Goal: Task Accomplishment & Management: Use online tool/utility

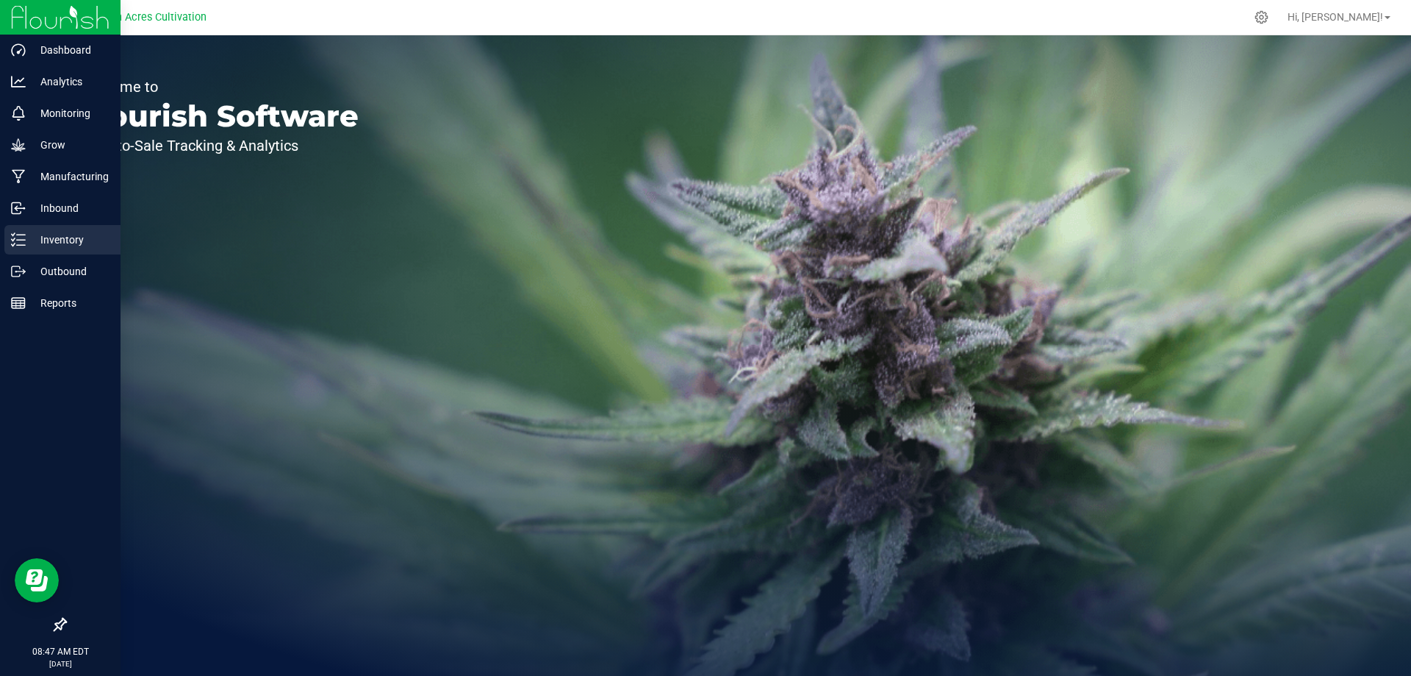
click at [23, 244] on icon at bounding box center [18, 239] width 15 height 15
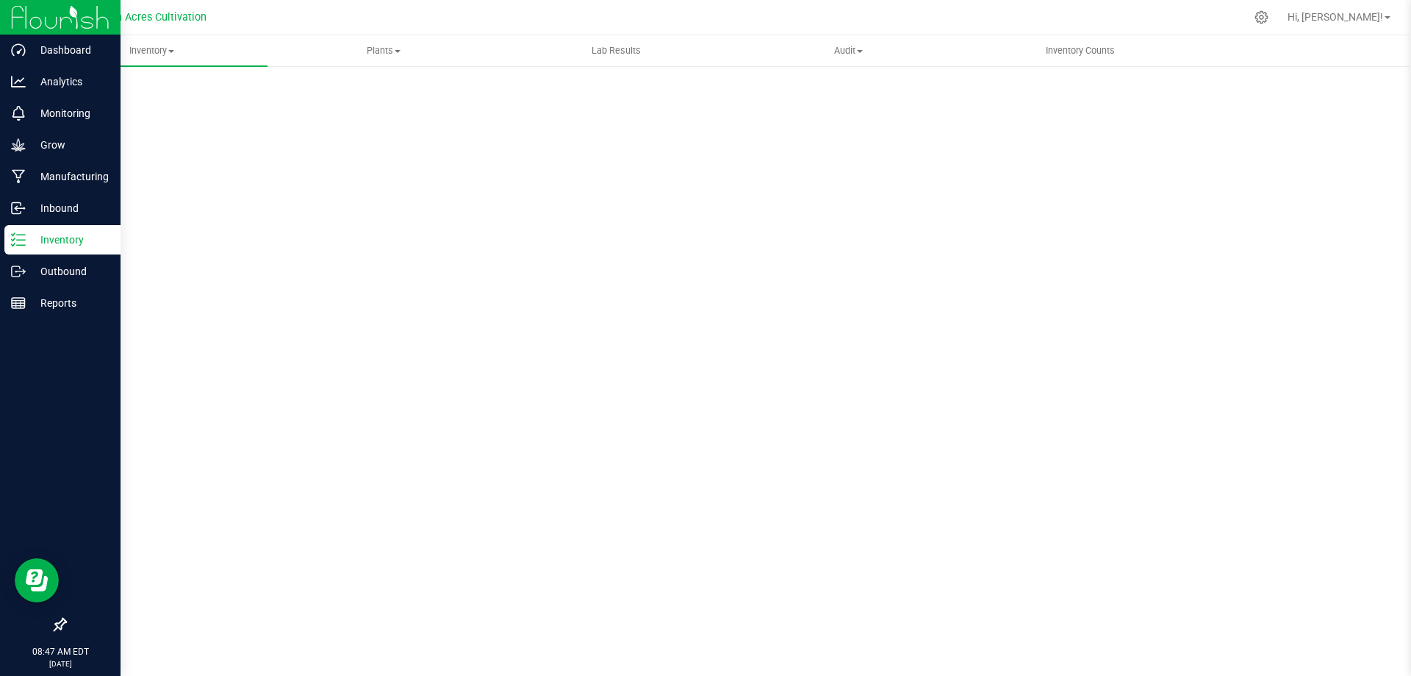
click at [60, 237] on p "Inventory" at bounding box center [70, 240] width 88 height 18
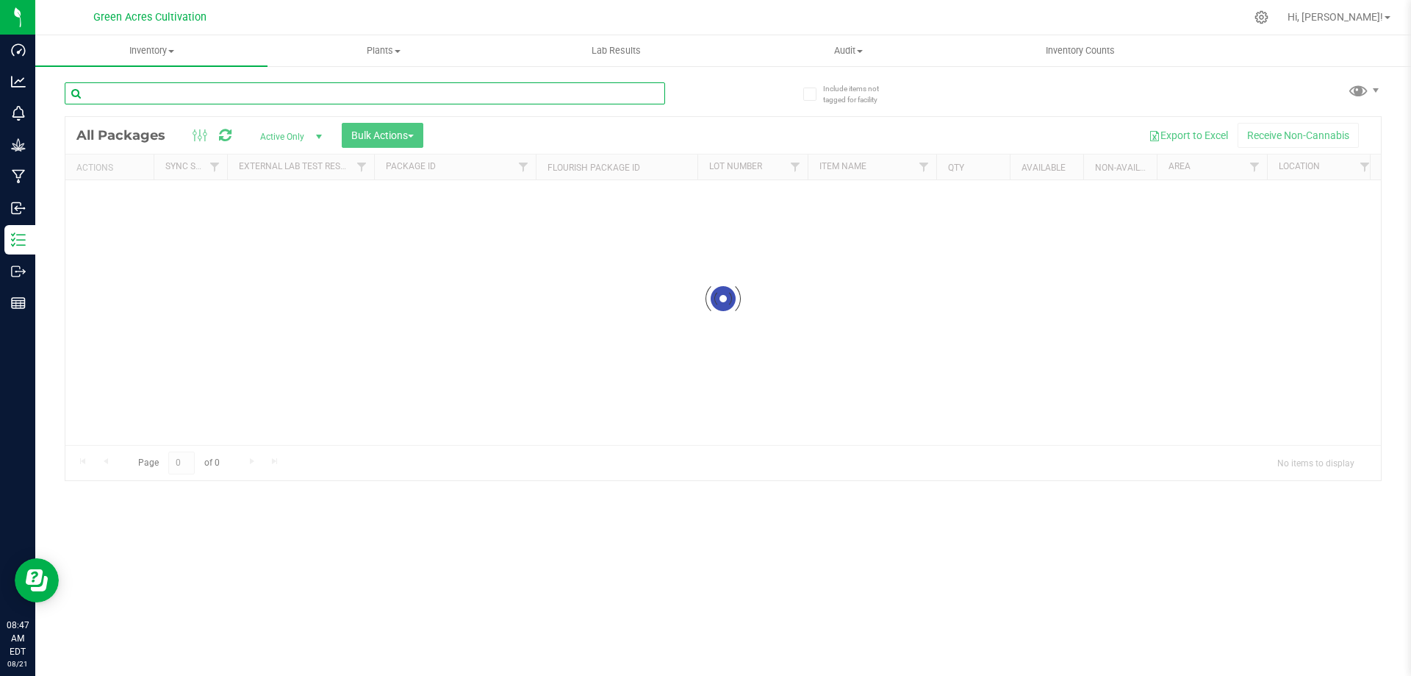
click at [451, 93] on input "text" at bounding box center [365, 93] width 601 height 22
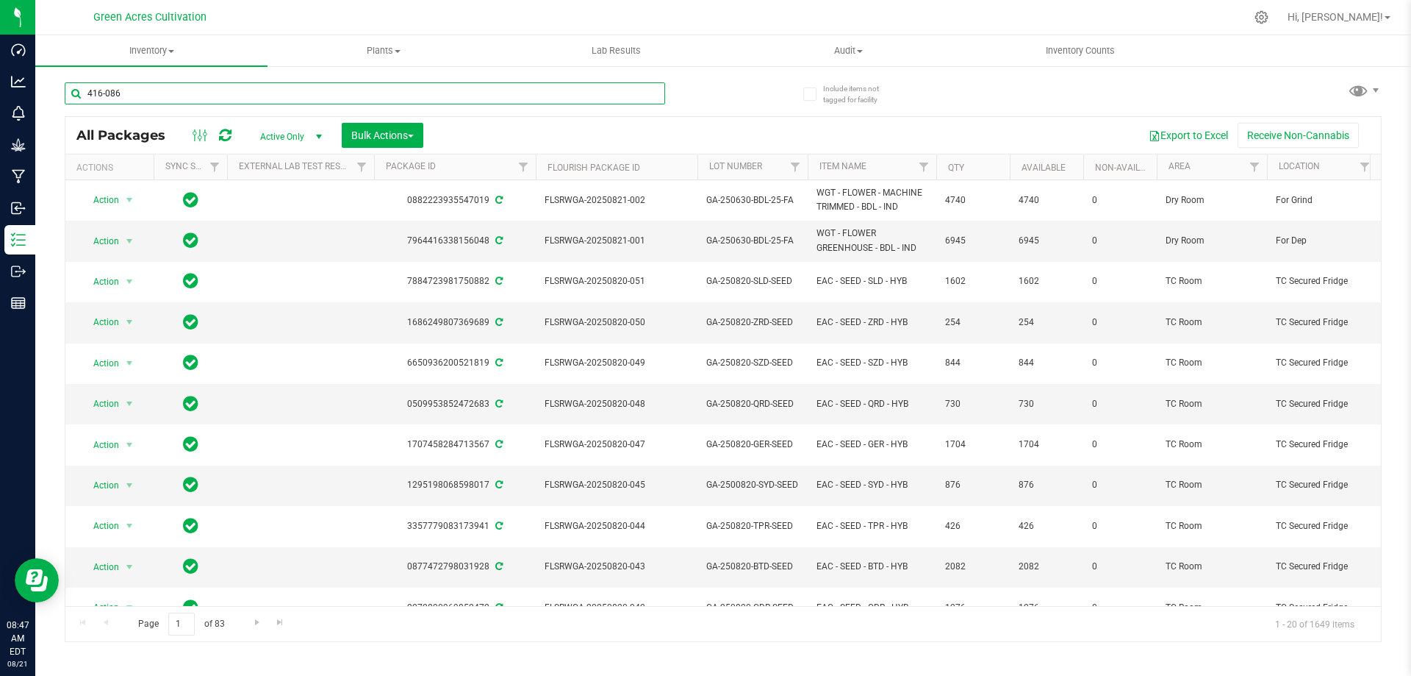
type input "416-086"
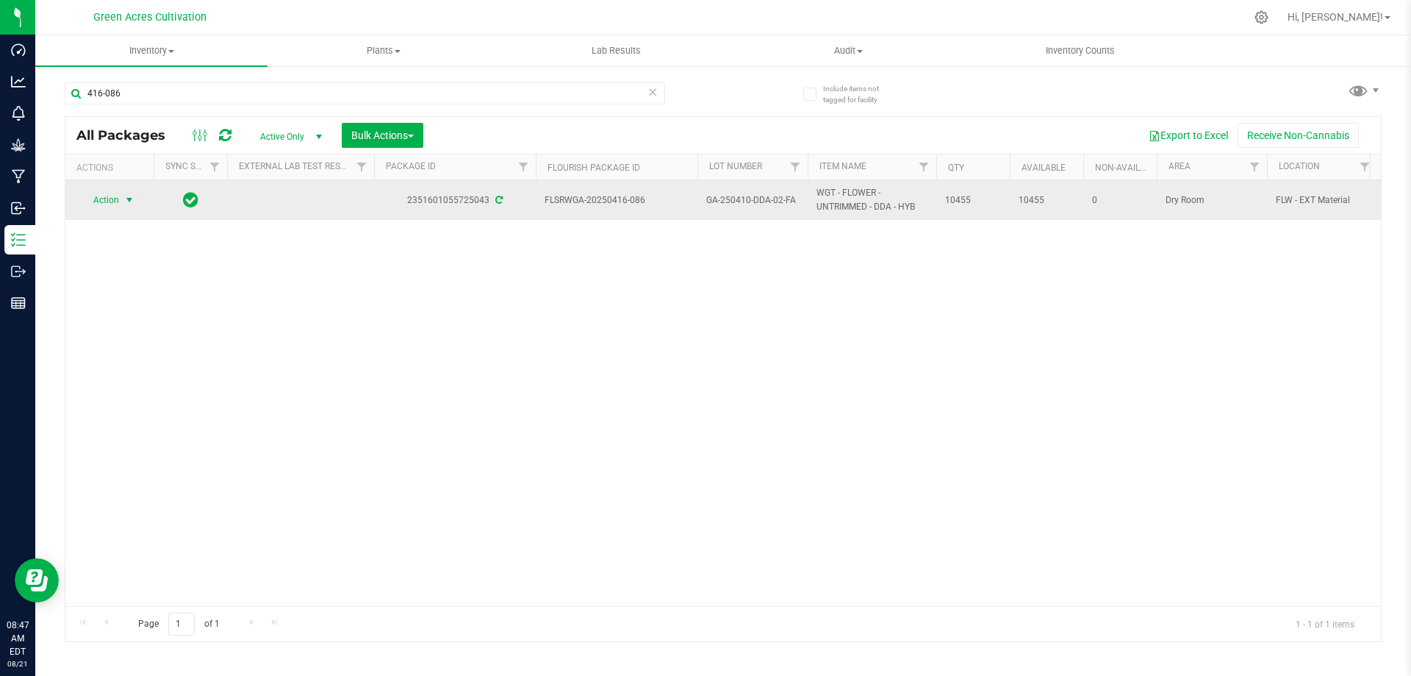
click at [109, 199] on span "Action" at bounding box center [100, 200] width 40 height 21
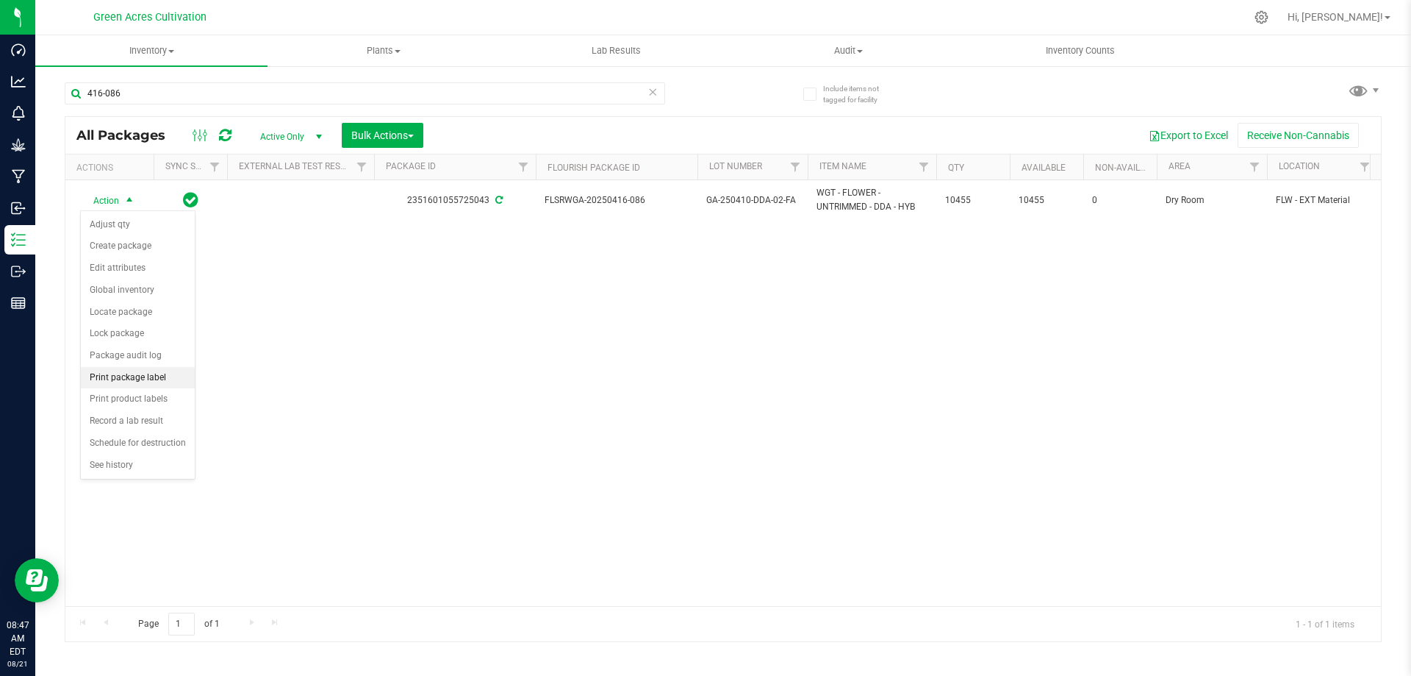
click at [148, 383] on li "Print package label" at bounding box center [138, 378] width 114 height 22
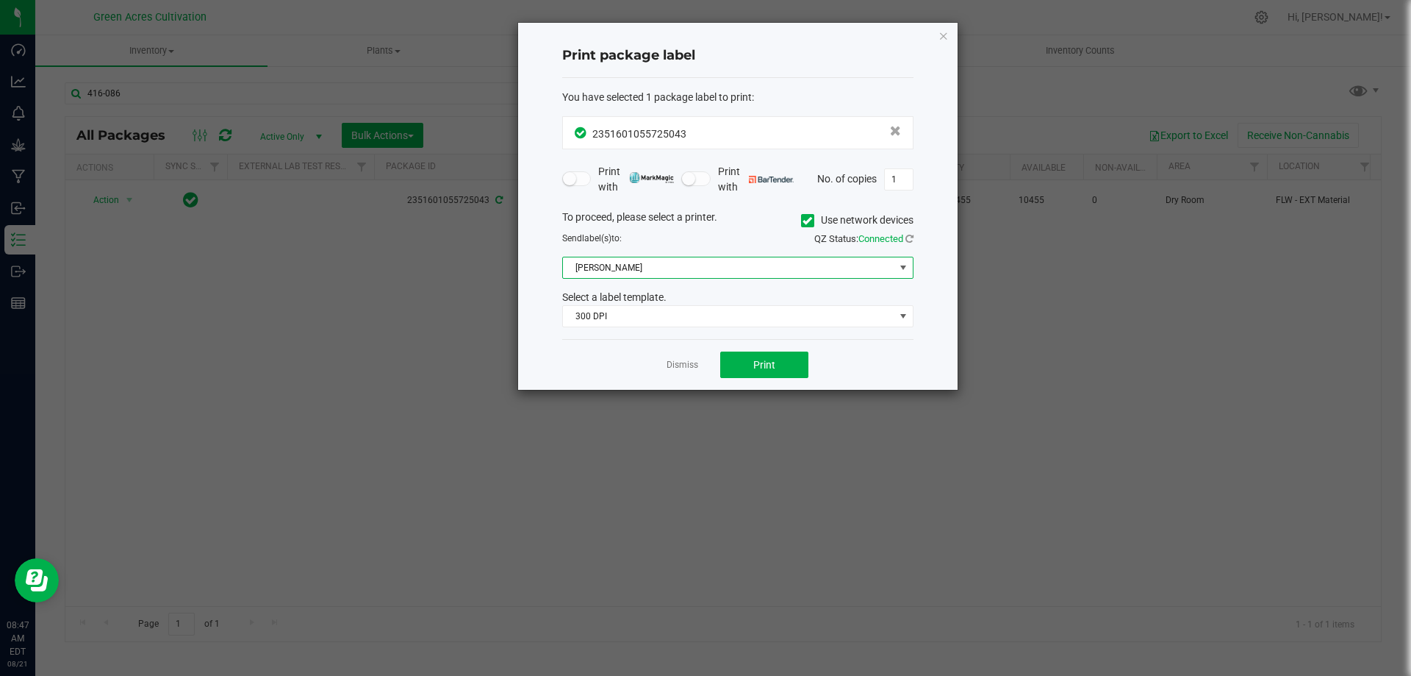
click at [712, 274] on span "[PERSON_NAME]" at bounding box center [729, 267] width 332 height 21
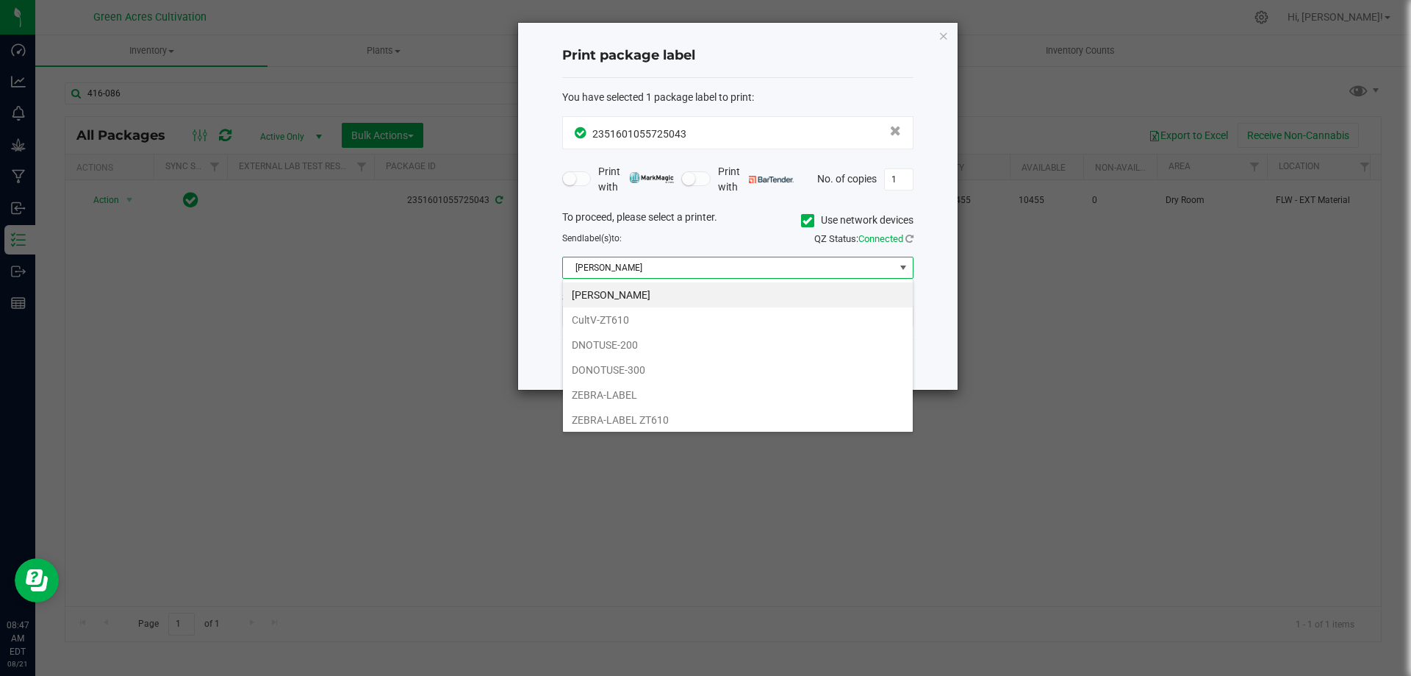
scroll to position [22, 351]
click at [801, 223] on span at bounding box center [807, 220] width 13 height 13
click at [0, 0] on input "Use network devices" at bounding box center [0, 0] width 0 height 0
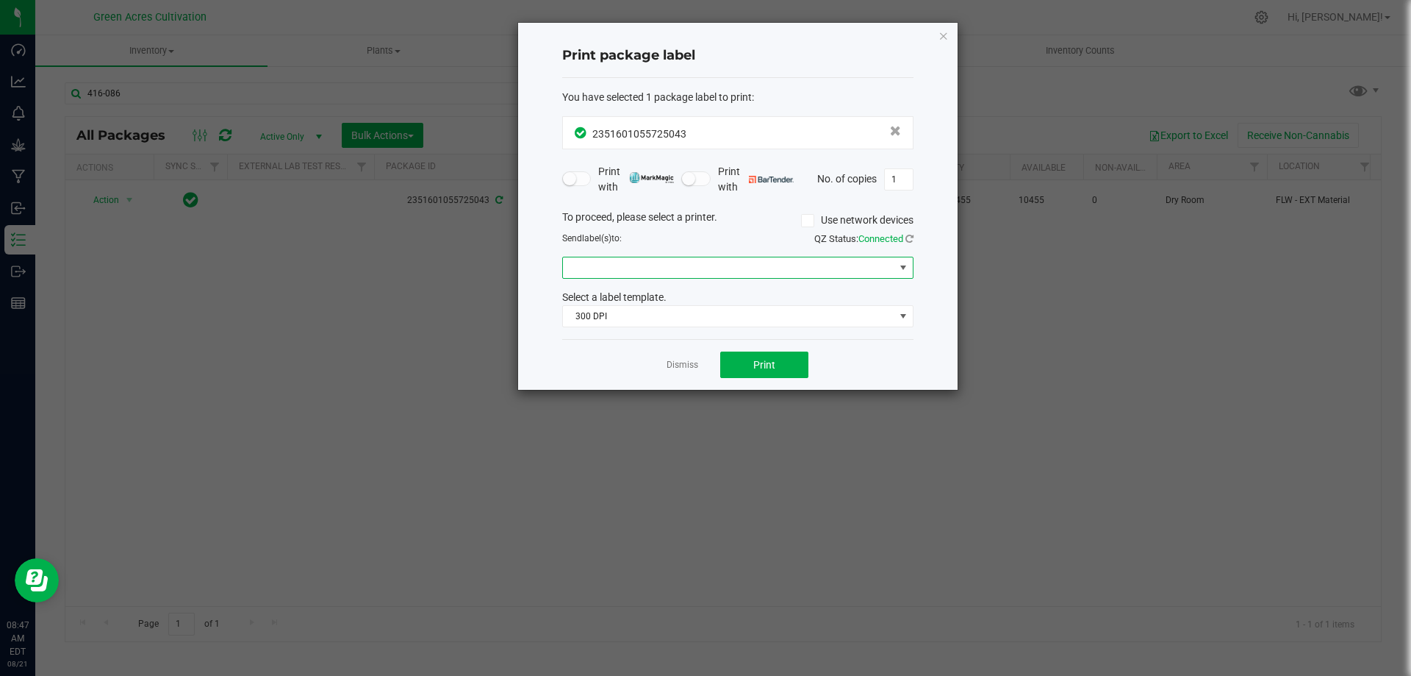
click at [730, 271] on span at bounding box center [729, 267] width 332 height 21
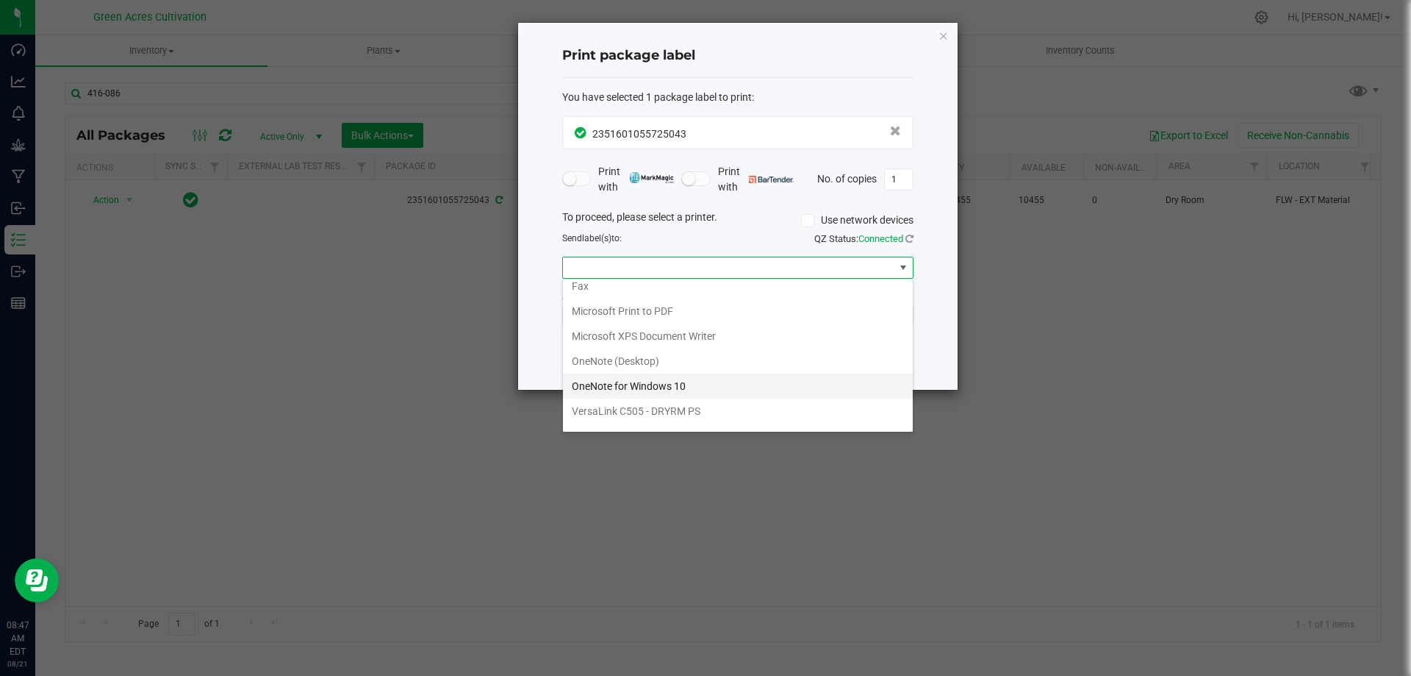
scroll to position [53, 0]
click at [627, 426] on ZPL "ZDesigner ZD420-203dpi ZPL" at bounding box center [738, 416] width 350 height 25
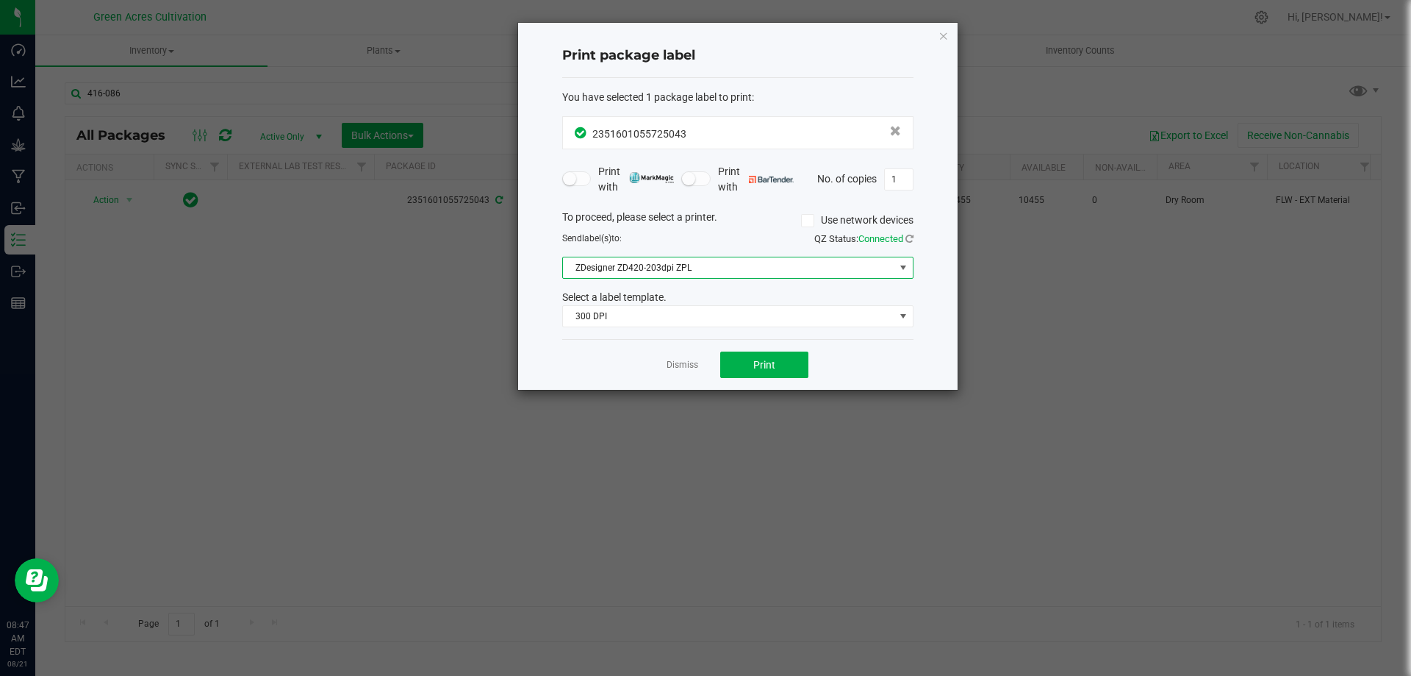
click at [692, 299] on div "Select a label template." at bounding box center [737, 297] width 373 height 15
drag, startPoint x: 688, startPoint y: 309, endPoint x: 683, endPoint y: 323, distance: 14.9
click at [688, 311] on span "300 DPI" at bounding box center [729, 316] width 332 height 21
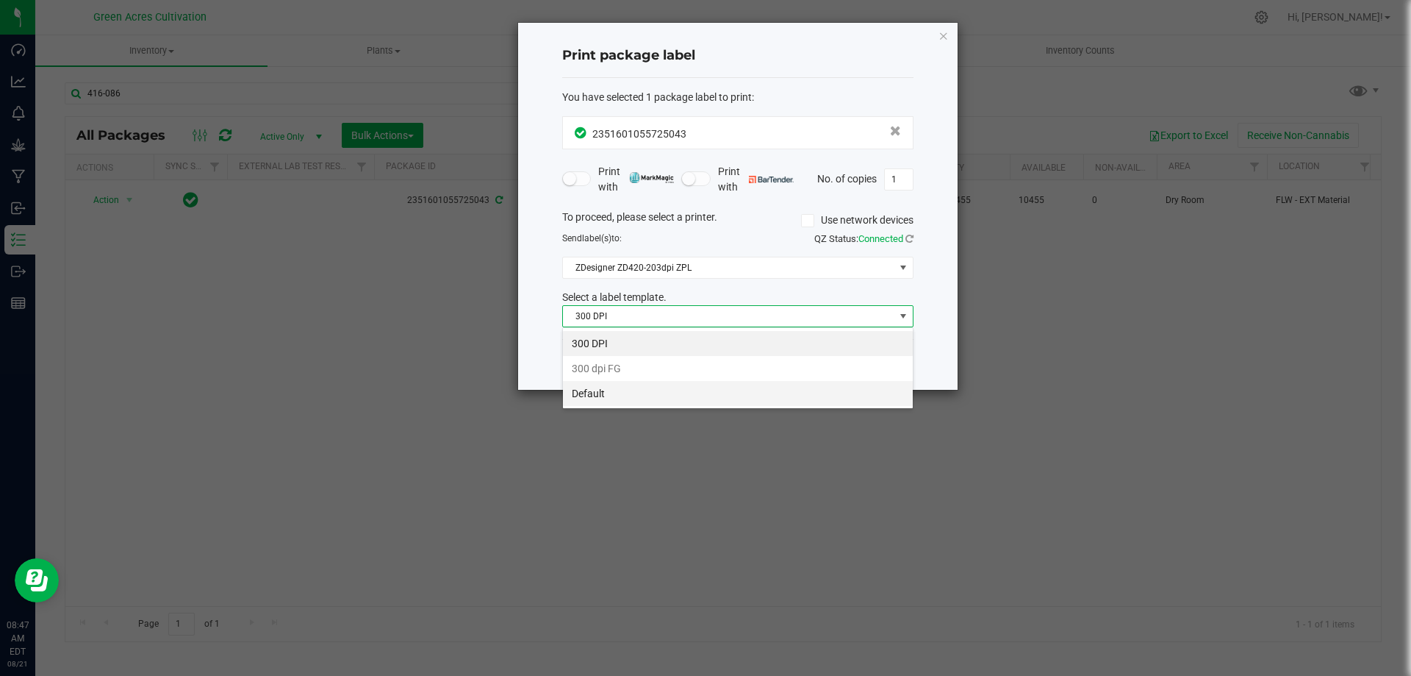
scroll to position [22, 351]
click at [639, 390] on li "Default" at bounding box center [738, 393] width 350 height 25
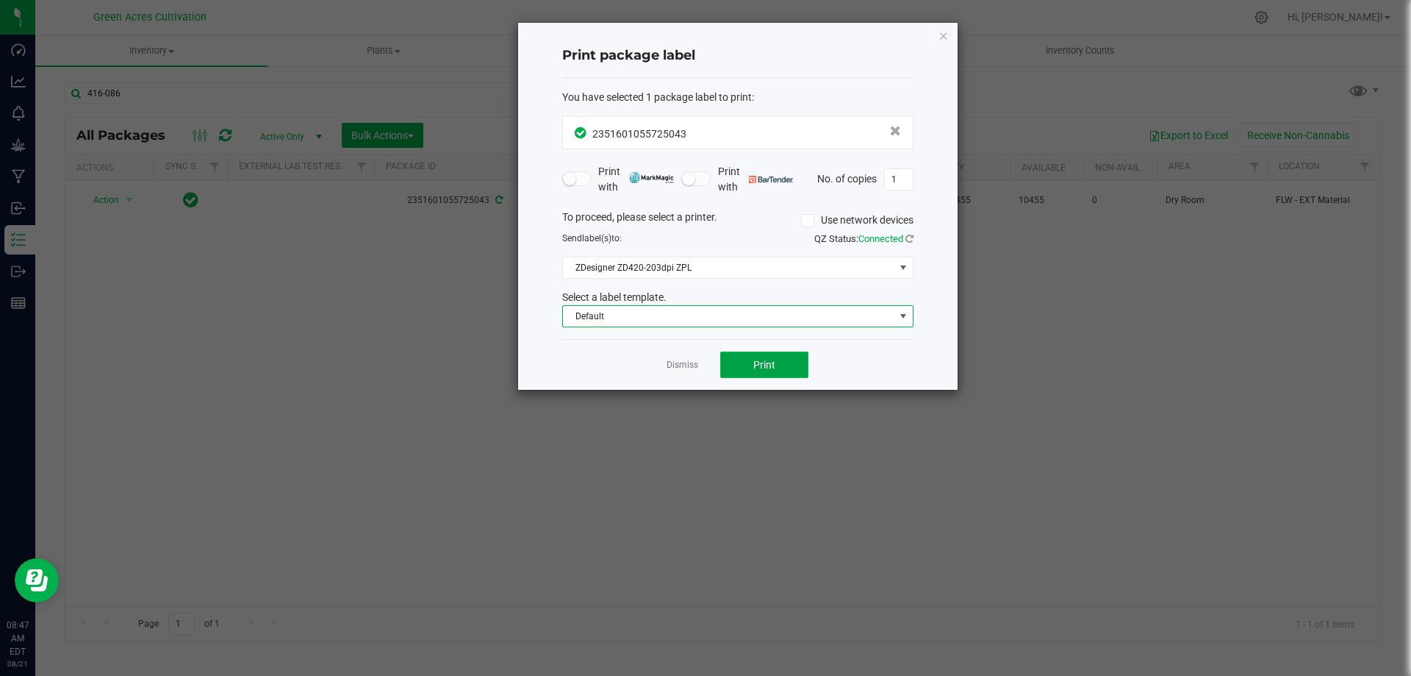
click at [747, 359] on button "Print" at bounding box center [764, 364] width 88 height 26
drag, startPoint x: 683, startPoint y: 365, endPoint x: 1320, endPoint y: 116, distance: 683.7
click at [684, 365] on link "Dismiss" at bounding box center [683, 365] width 32 height 12
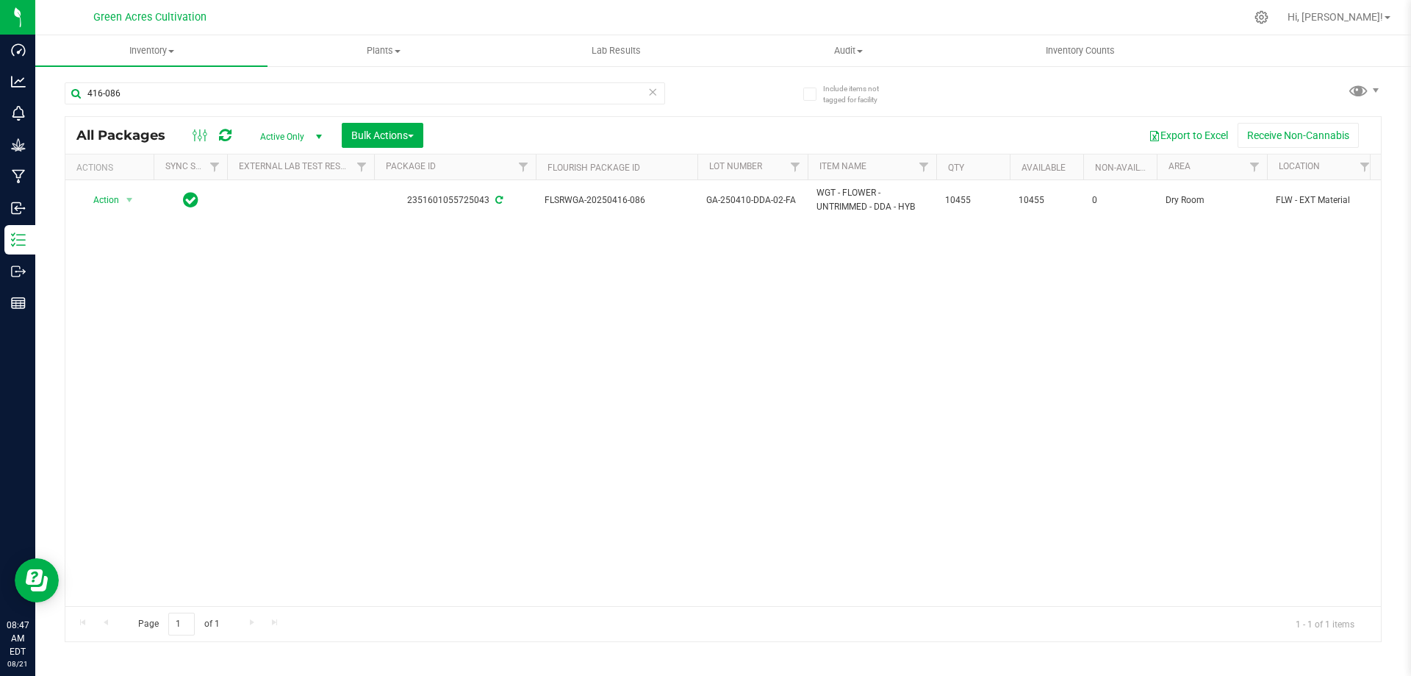
click at [1375, 4] on div "Hi, [PERSON_NAME]!" at bounding box center [1339, 17] width 115 height 26
click at [1367, 34] on nav "Green Acres Cultivation Hi, Dionelisse!" at bounding box center [723, 17] width 1376 height 35
click at [1372, 21] on span "Hi, [PERSON_NAME]!" at bounding box center [1336, 17] width 96 height 12
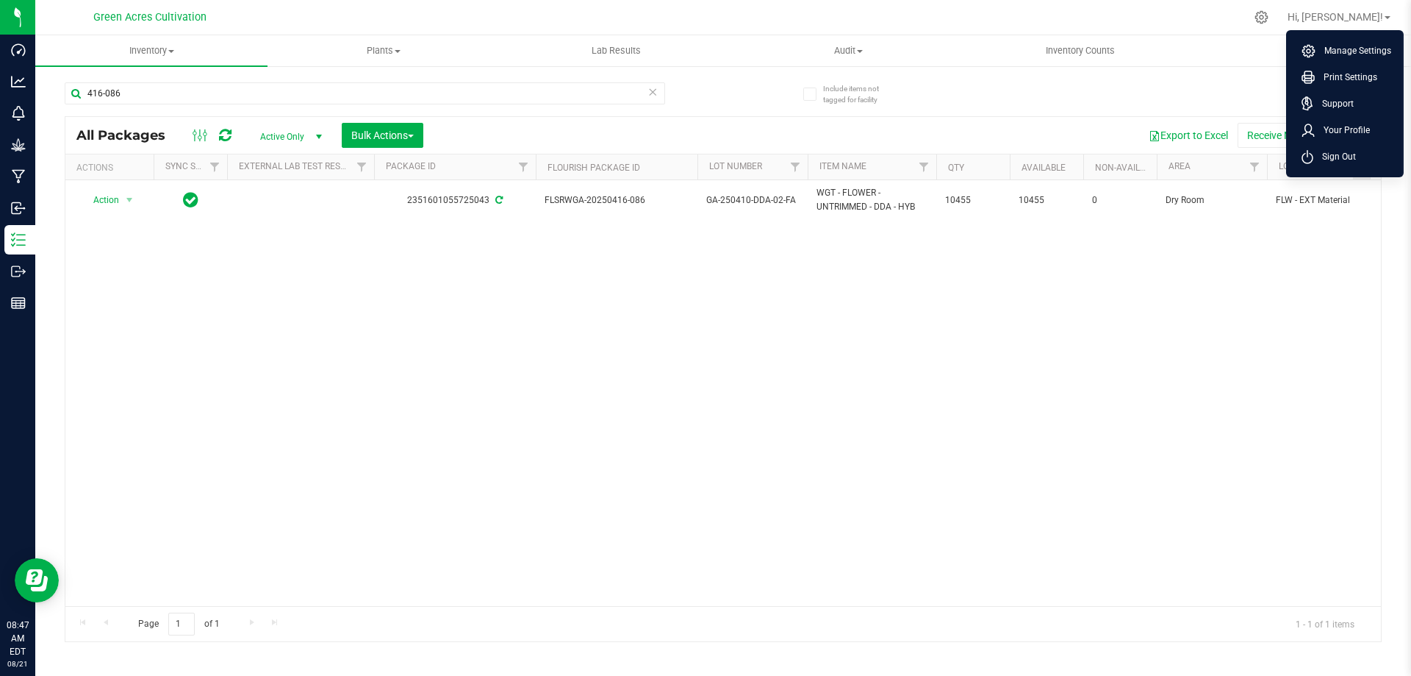
click at [1358, 153] on li "Sign Out" at bounding box center [1345, 156] width 110 height 26
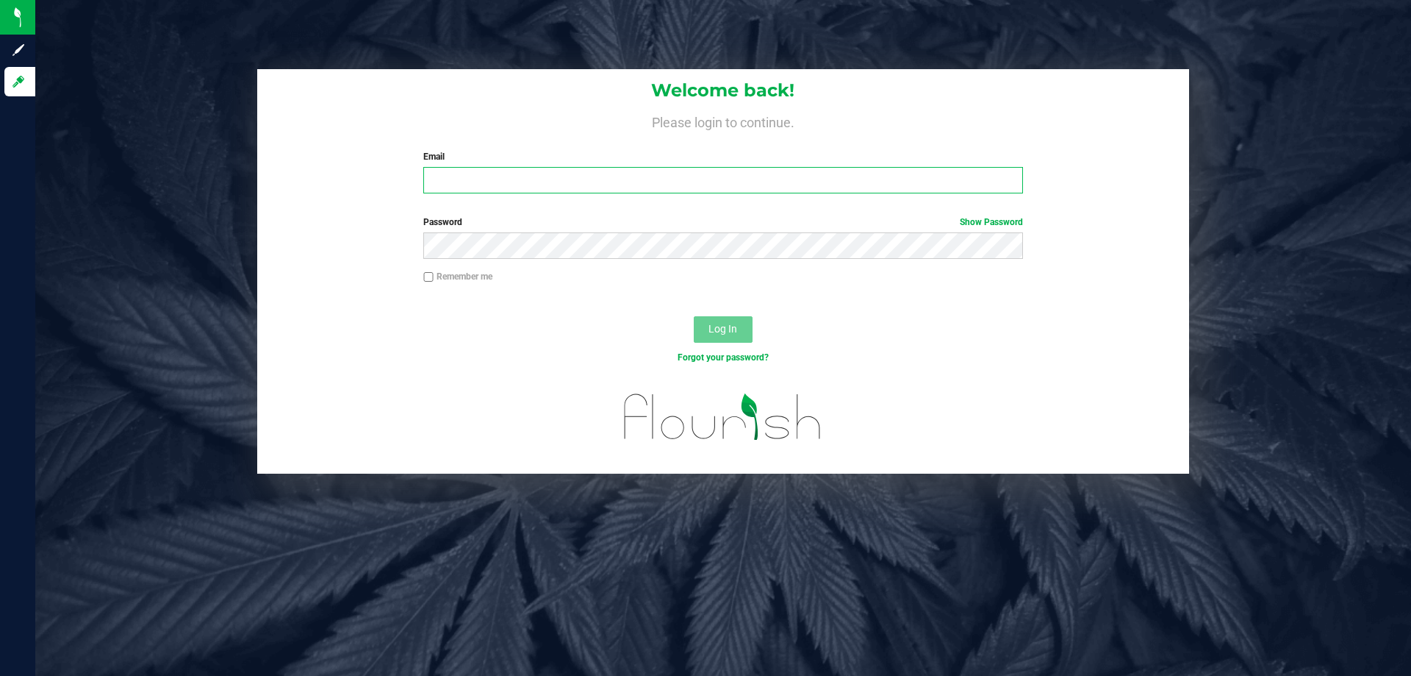
click at [586, 183] on input "Email" at bounding box center [722, 180] width 599 height 26
type input "[EMAIL_ADDRESS][DOMAIN_NAME]"
click at [694, 316] on button "Log In" at bounding box center [723, 329] width 59 height 26
